Goal: Task Accomplishment & Management: Manage account settings

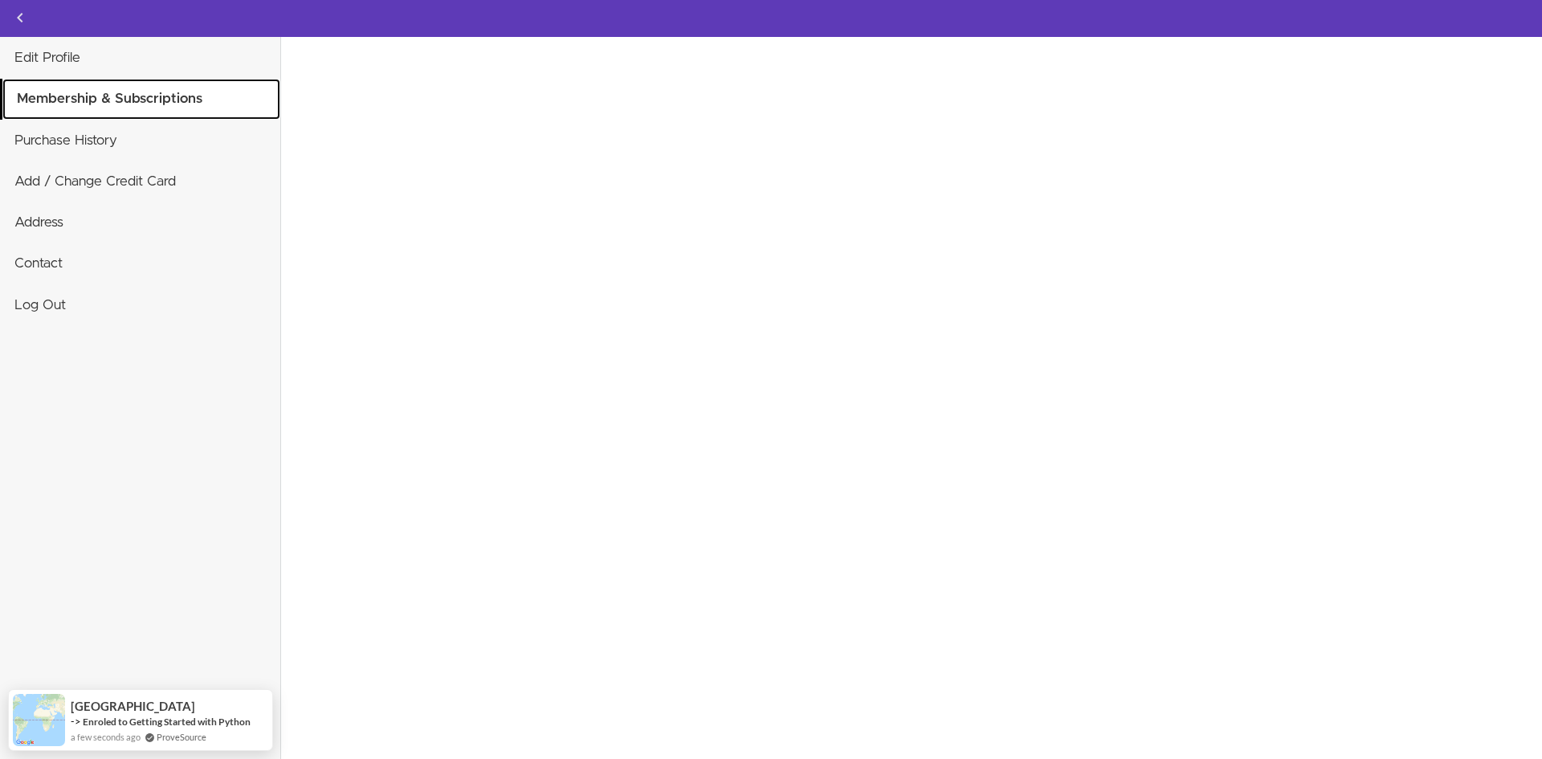
click at [149, 89] on link "Membership & Subscriptions" at bounding box center [141, 99] width 278 height 40
click at [150, 108] on link "Membership & Subscriptions" at bounding box center [141, 99] width 278 height 40
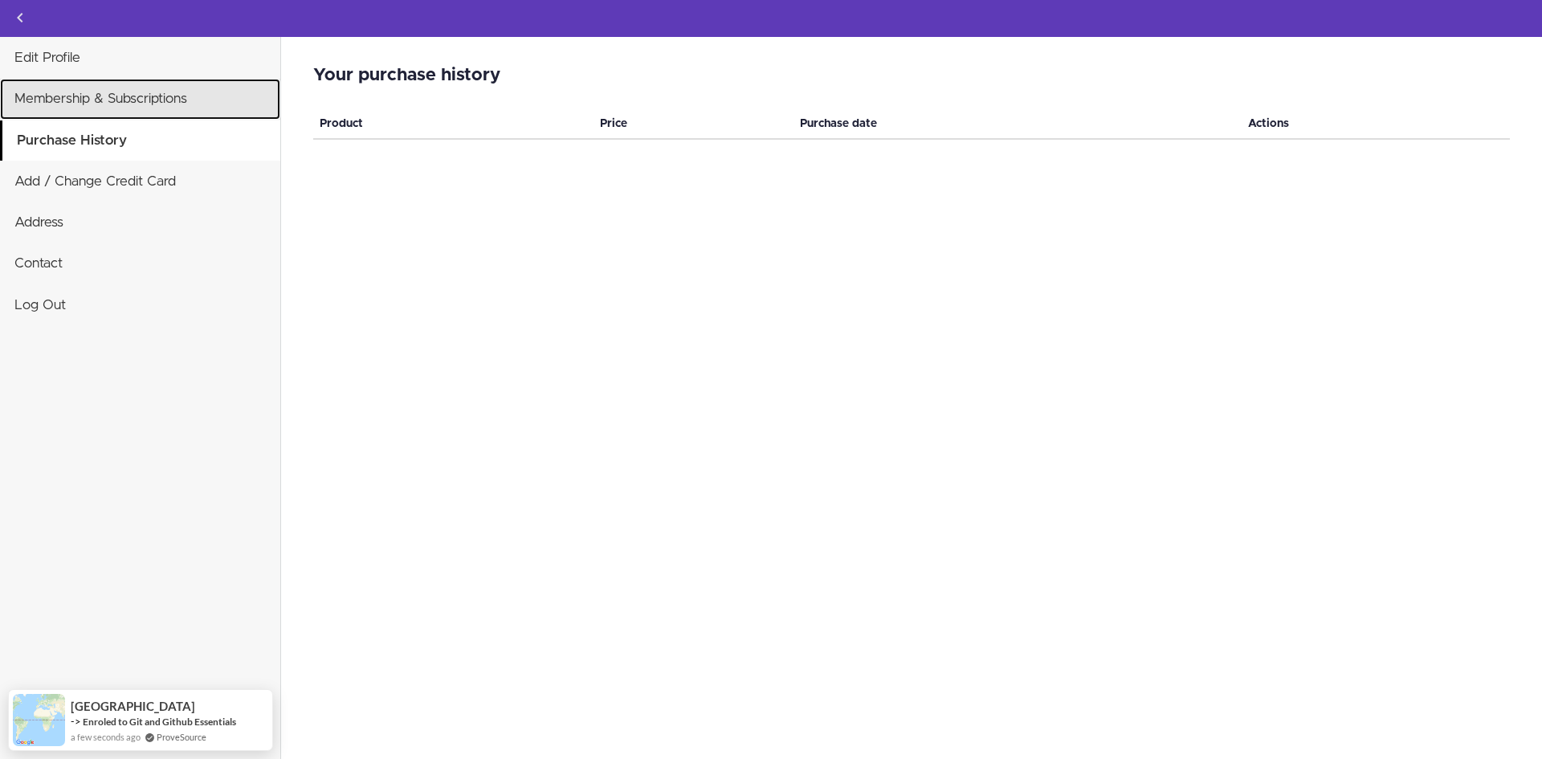
click at [138, 109] on link "Membership & Subscriptions" at bounding box center [140, 99] width 280 height 40
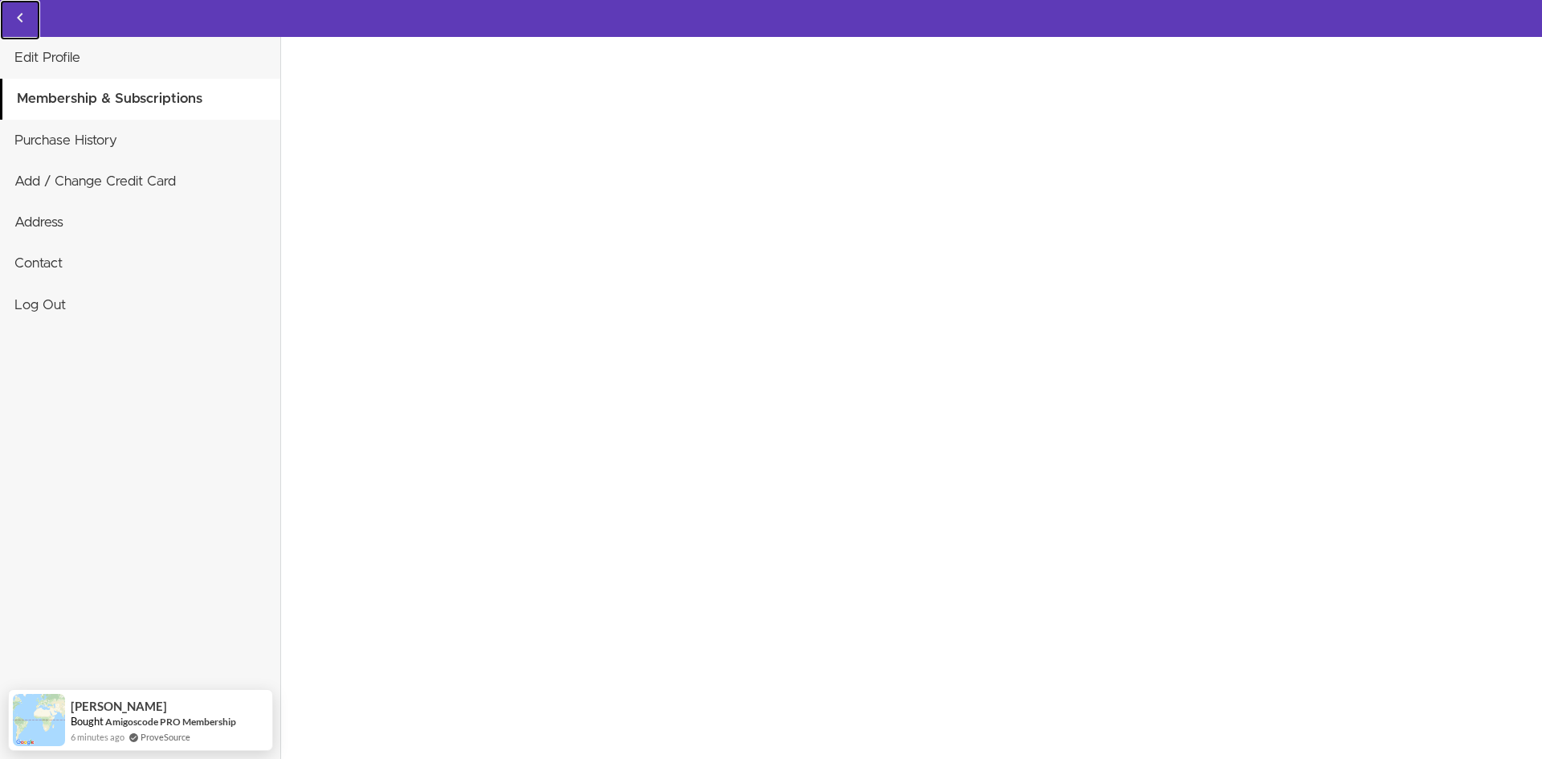
drag, startPoint x: 18, startPoint y: 10, endPoint x: 36, endPoint y: 9, distance: 18.5
click at [17, 10] on icon "Back to courses" at bounding box center [19, 17] width 19 height 19
